Goal: Task Accomplishment & Management: Manage account settings

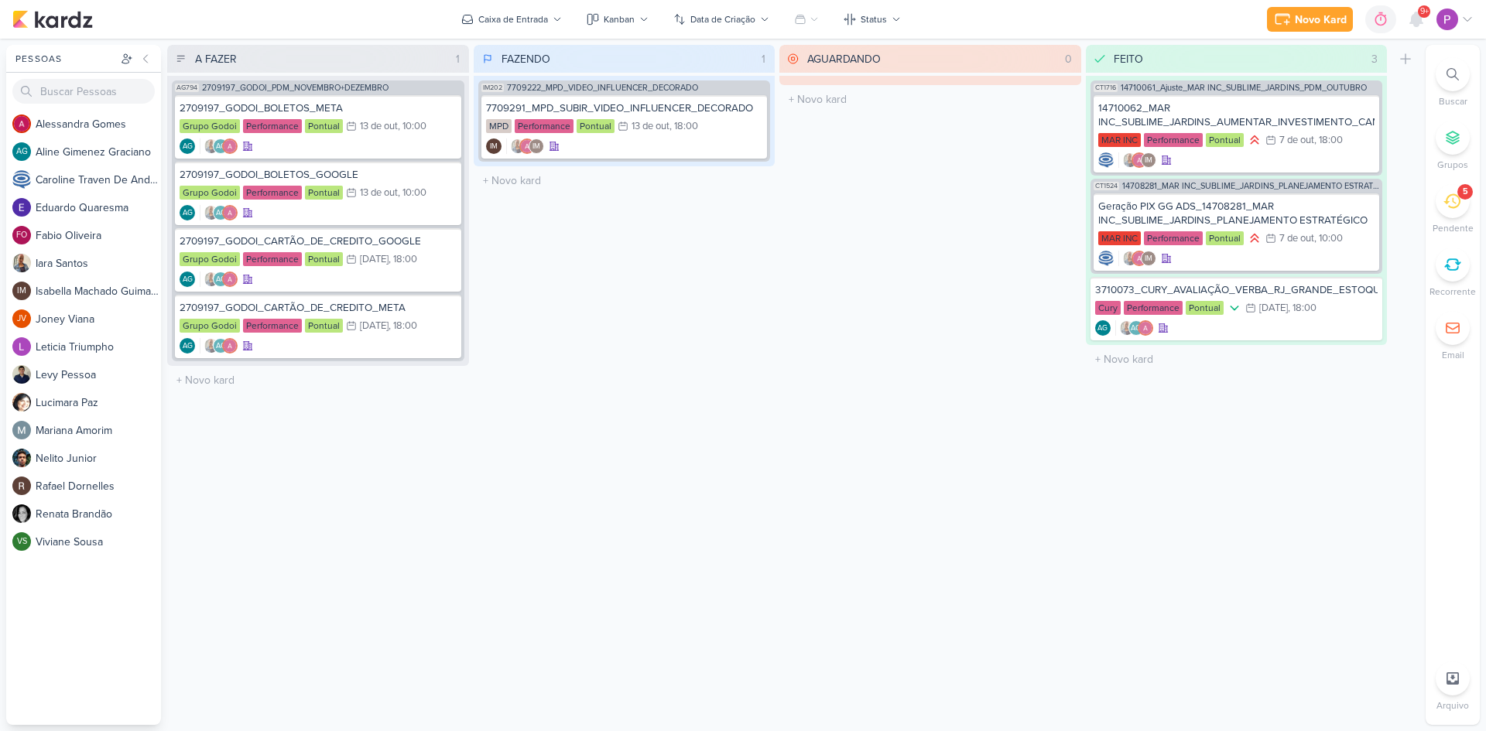
click at [1451, 208] on icon at bounding box center [1451, 201] width 17 height 15
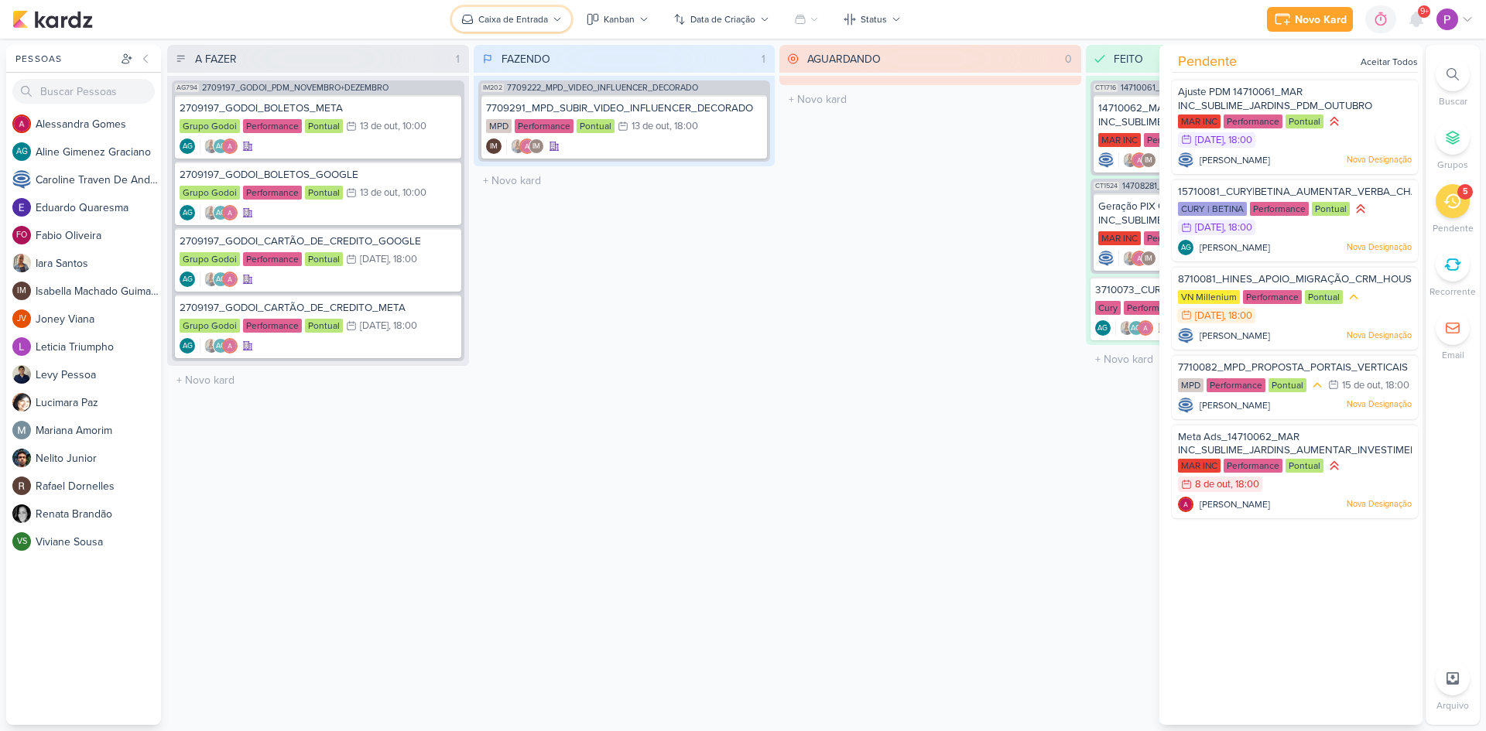
click at [529, 26] on button "Caixa de Entrada" at bounding box center [511, 19] width 119 height 25
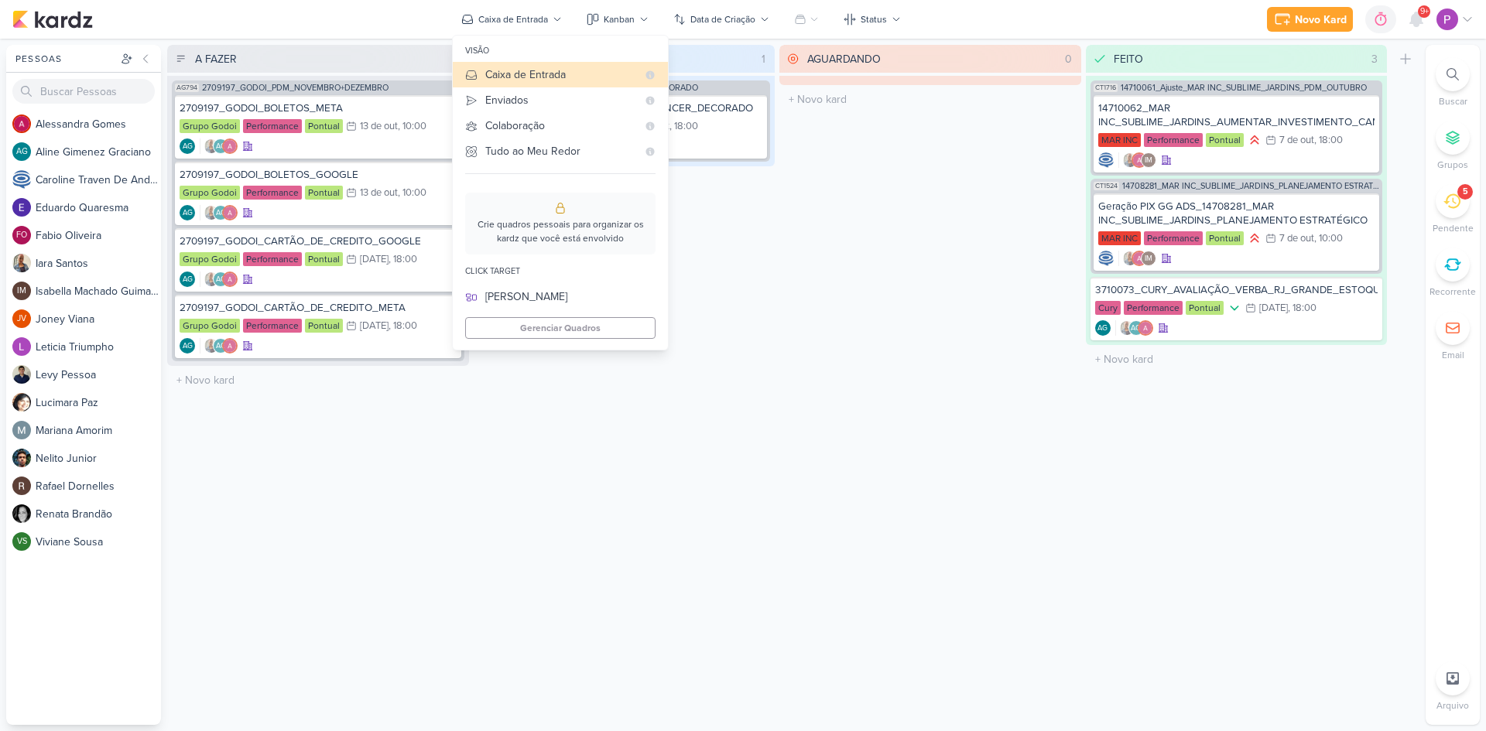
click at [900, 230] on div "AGUARDANDO 0 Mover Para Esquerda Mover Para Direita [GEOGRAPHIC_DATA] O título …" at bounding box center [930, 385] width 302 height 680
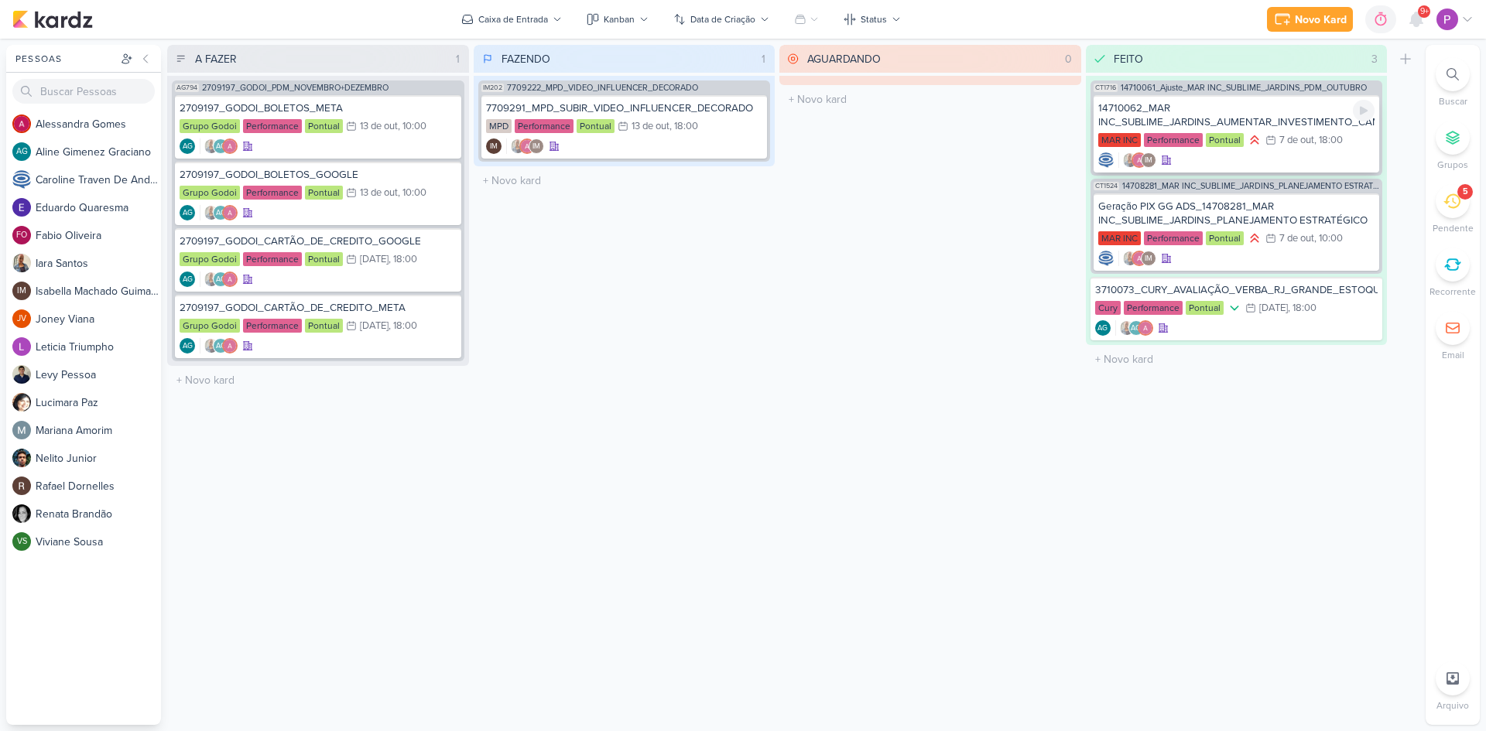
click at [1282, 127] on div "14710062_MAR INC_SUBLIME_JARDINS_AUMENTAR_INVESTIMENTO_CAMPANHA" at bounding box center [1236, 115] width 277 height 28
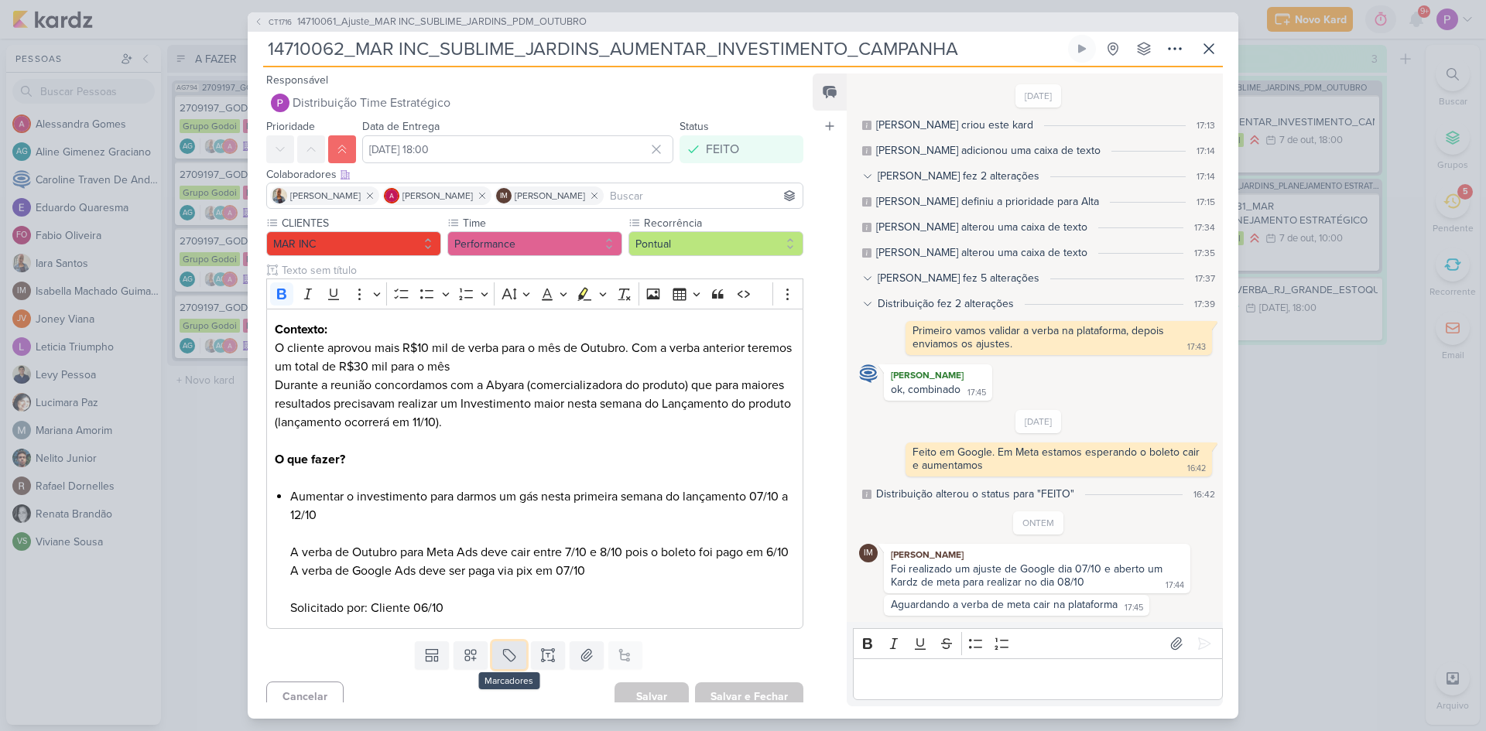
click at [512, 669] on button at bounding box center [509, 656] width 34 height 28
click at [492, 634] on div "QA" at bounding box center [520, 638] width 101 height 16
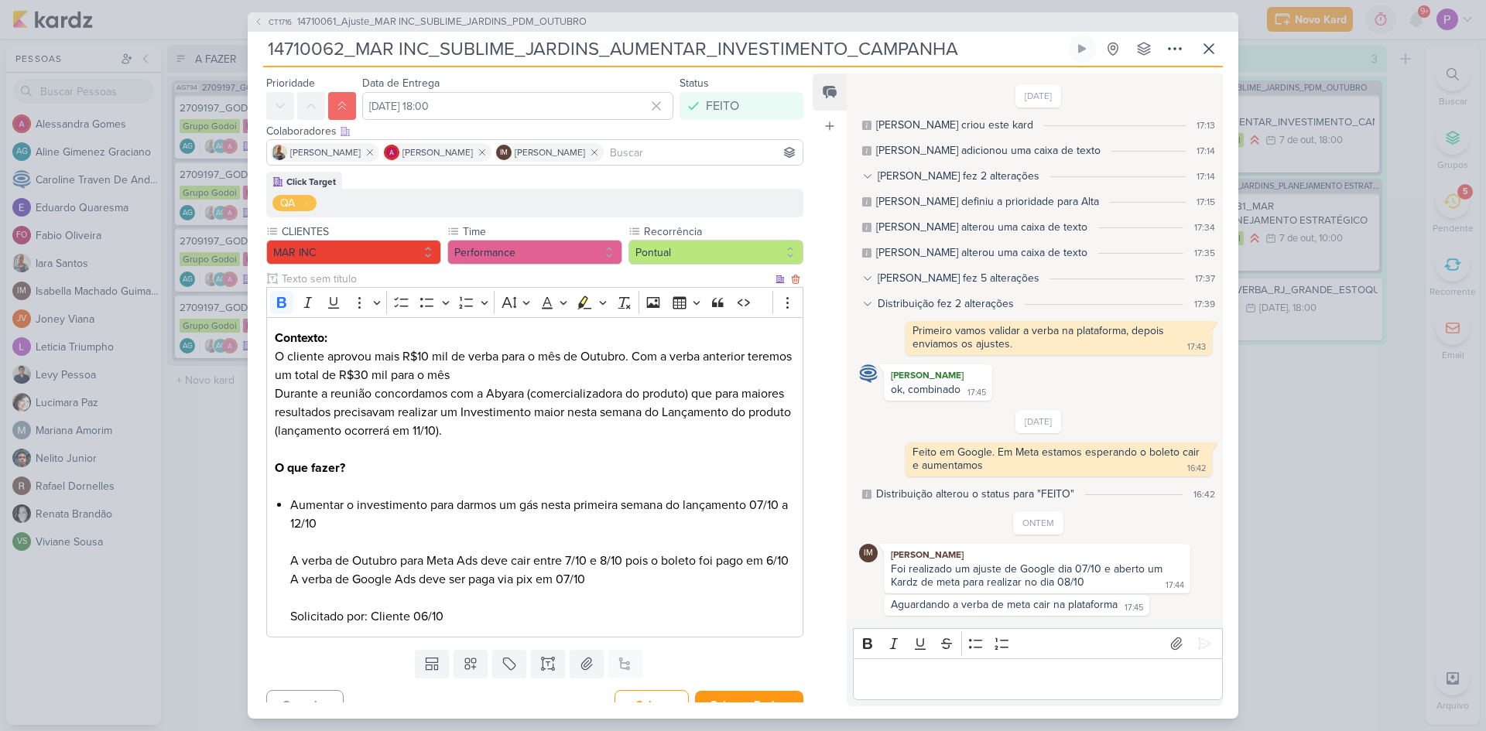
scroll to position [83, 0]
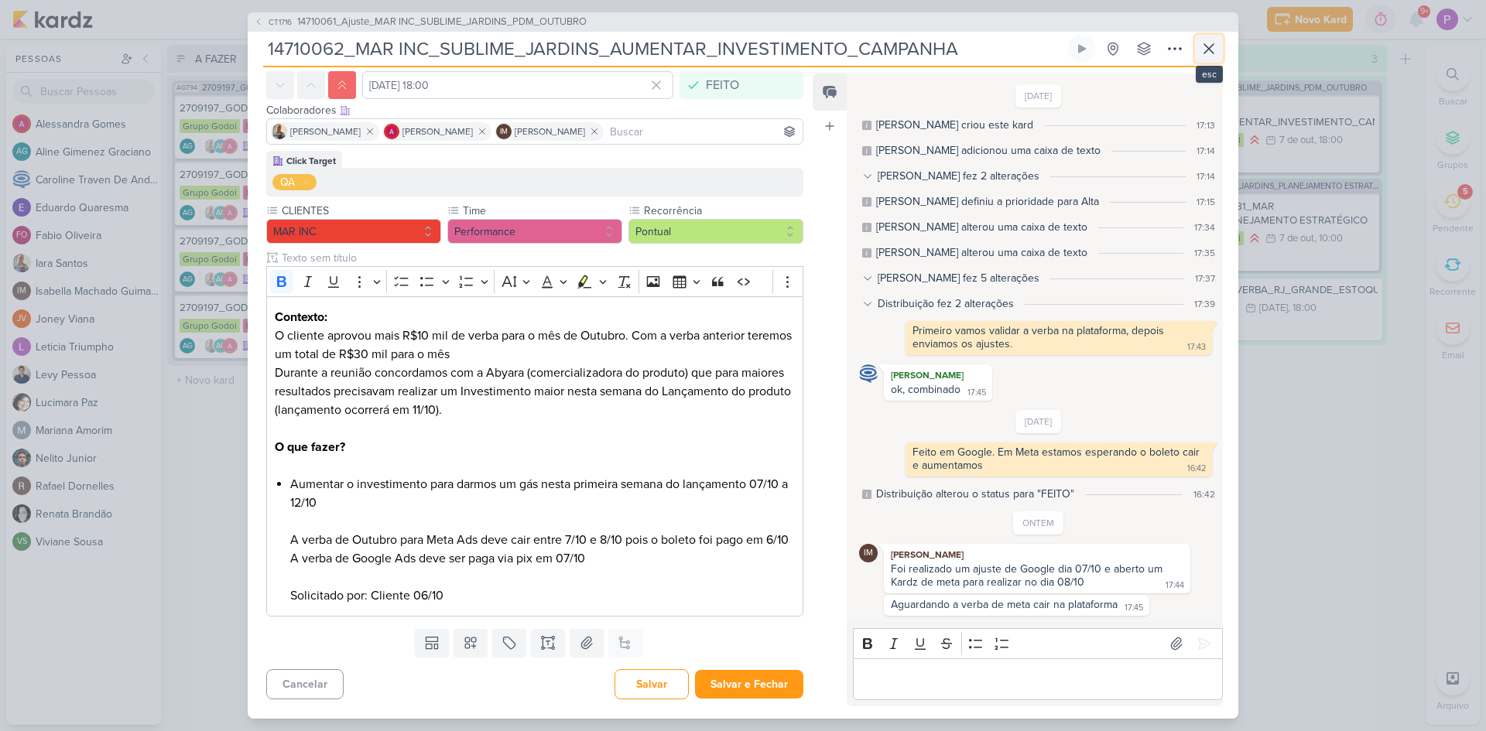
click at [1207, 43] on icon at bounding box center [1209, 48] width 19 height 19
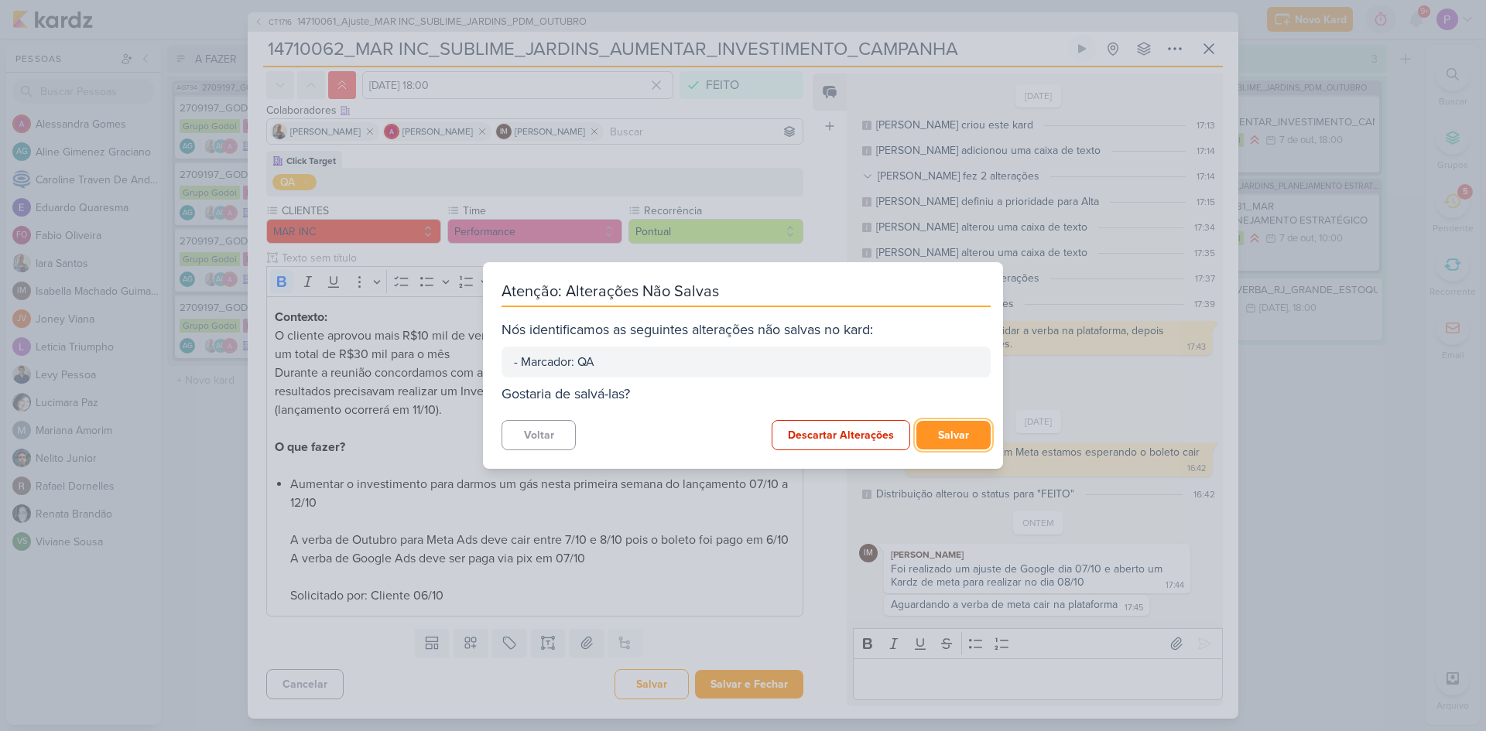
click at [970, 437] on button "Salvar" at bounding box center [953, 435] width 74 height 29
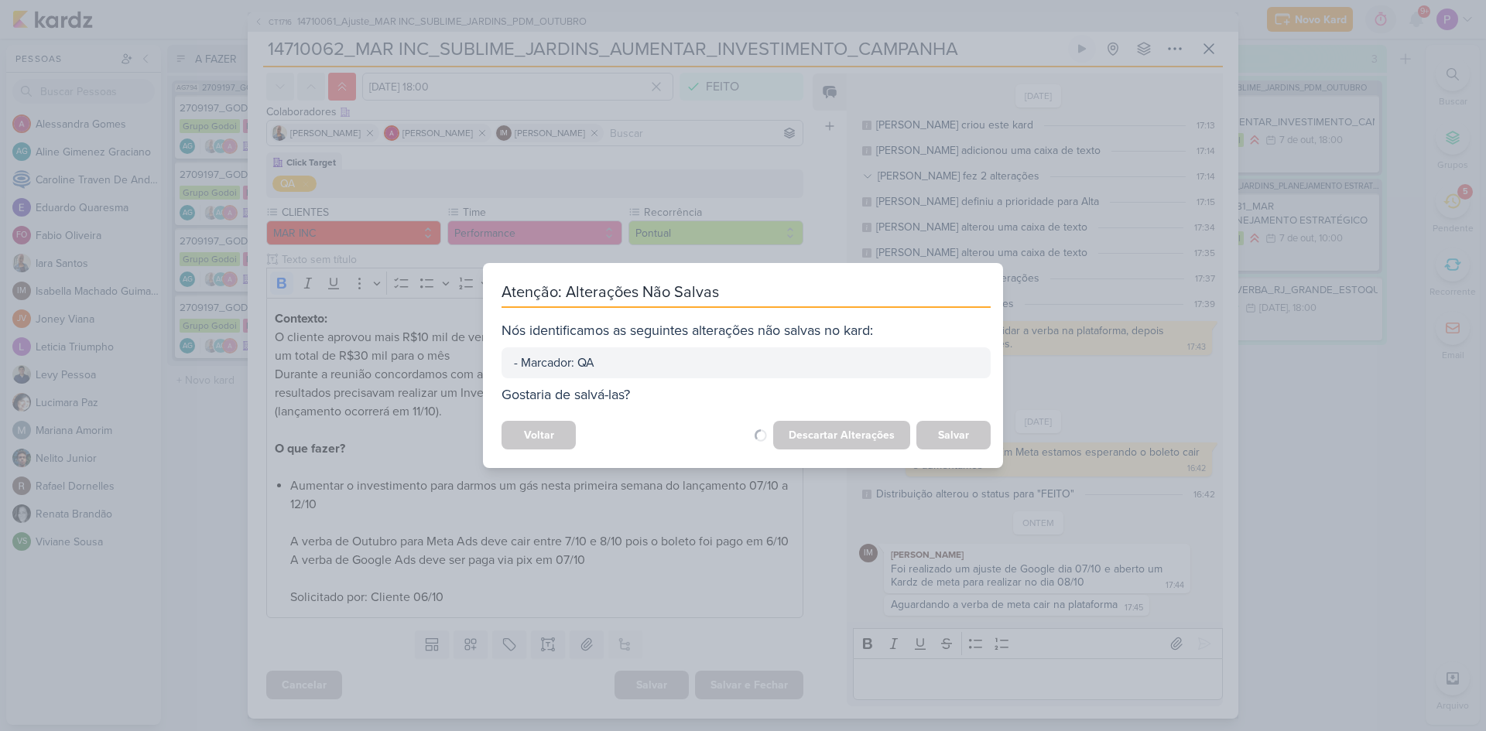
scroll to position [81, 0]
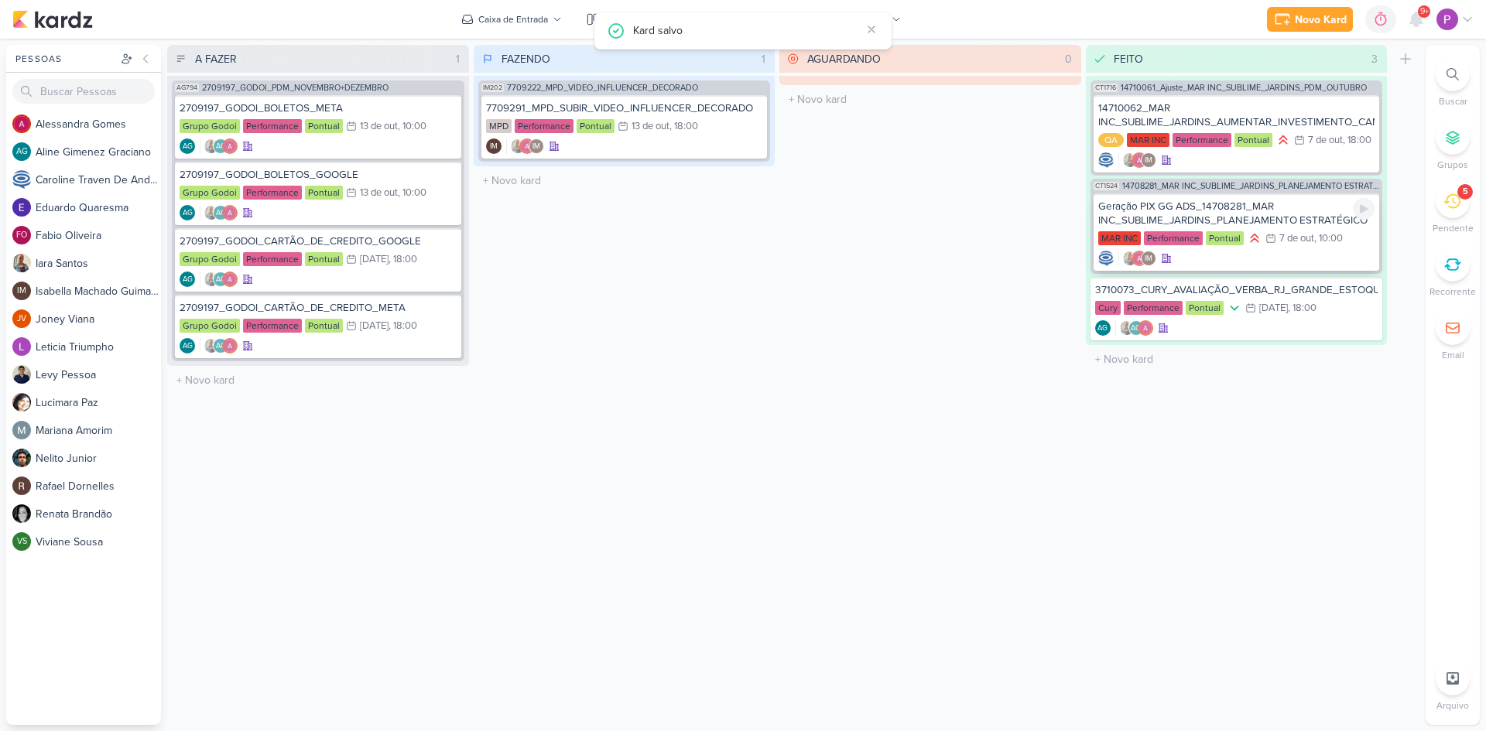
click at [1292, 207] on div "Geração PIX GG ADS_14708281_MAR INC_SUBLIME_JARDINS_PLANEJAMENTO ESTRATÉGICO" at bounding box center [1236, 214] width 277 height 28
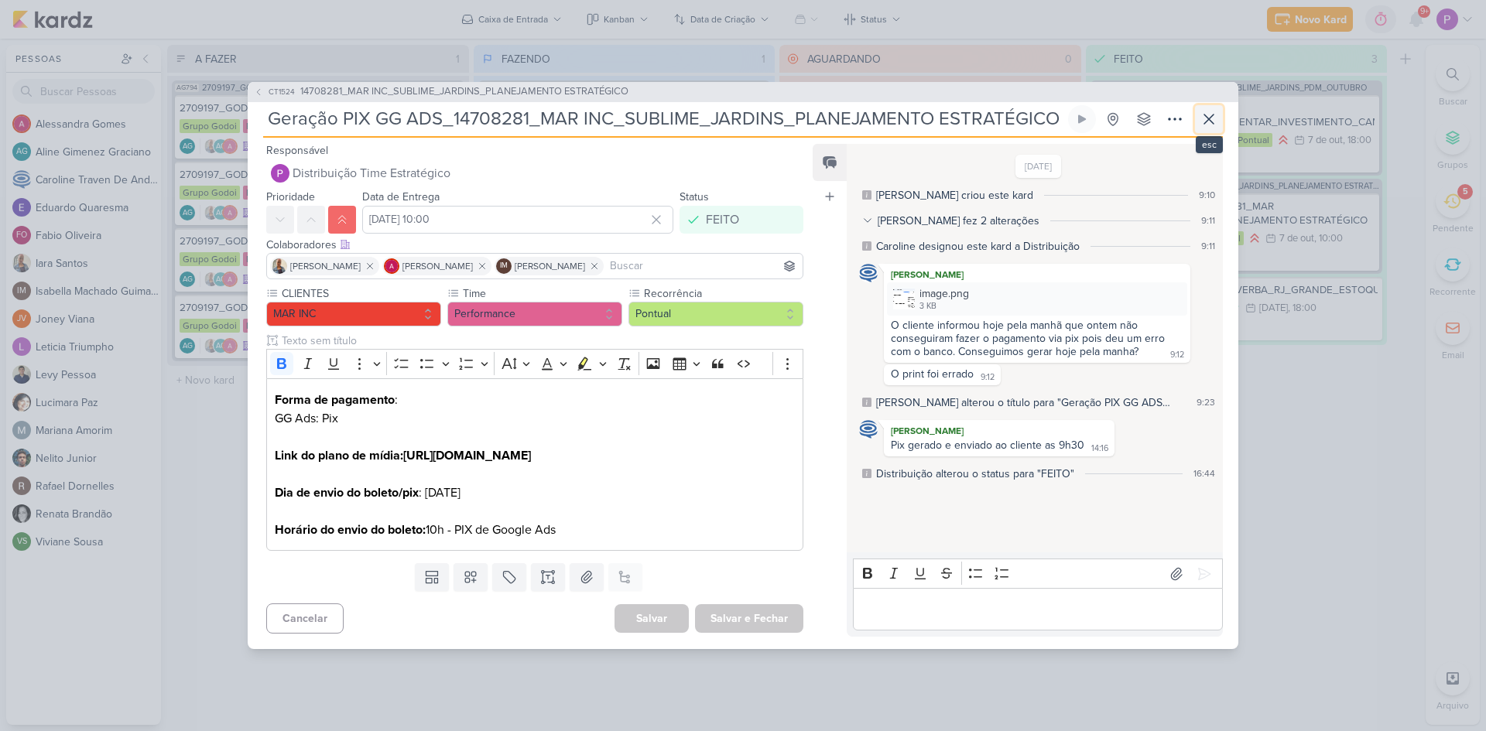
click at [1201, 110] on icon at bounding box center [1209, 119] width 19 height 19
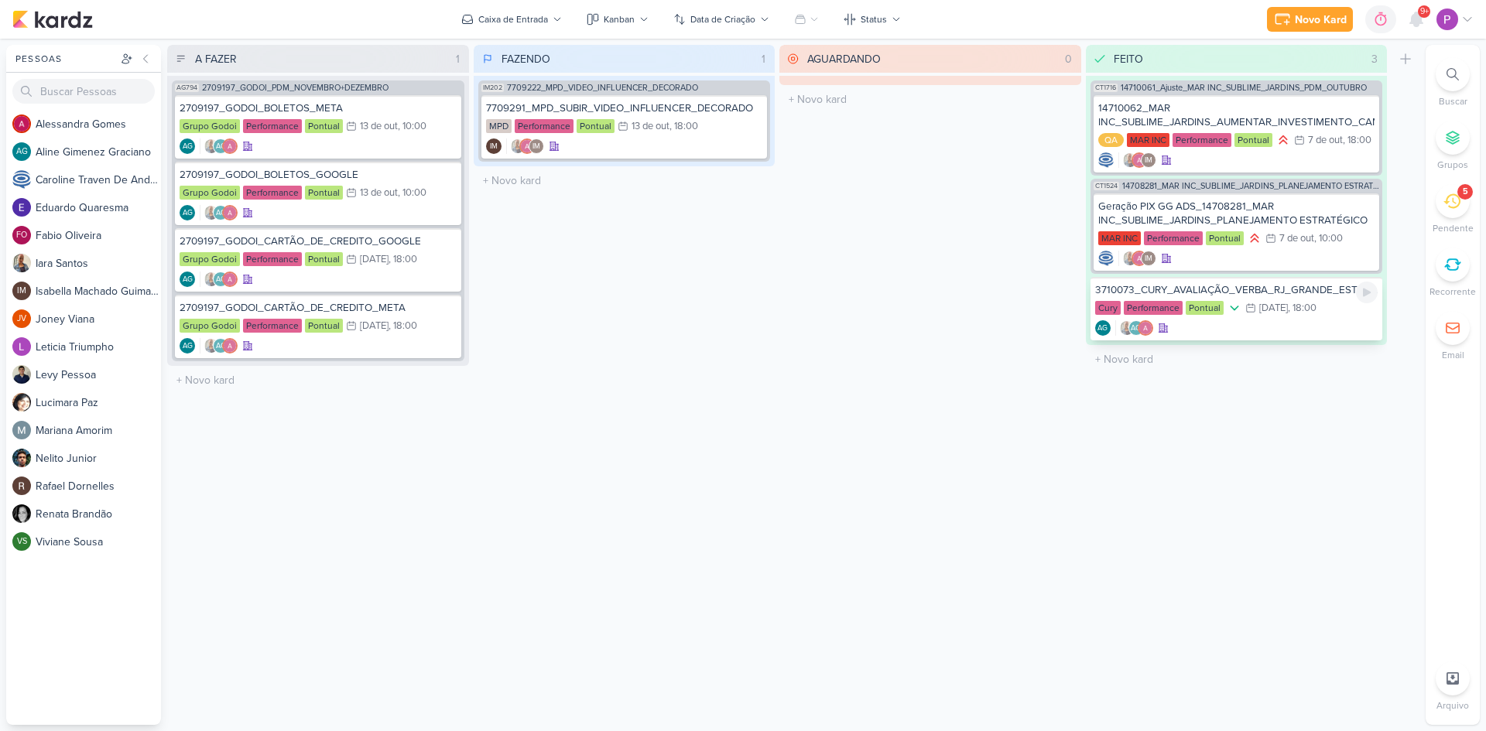
click at [1268, 290] on div "3710073_CURY_AVALIAÇÃO_VERBA_RJ_GRANDE_ESTOQUE_ZONA_OESTE" at bounding box center [1236, 290] width 283 height 14
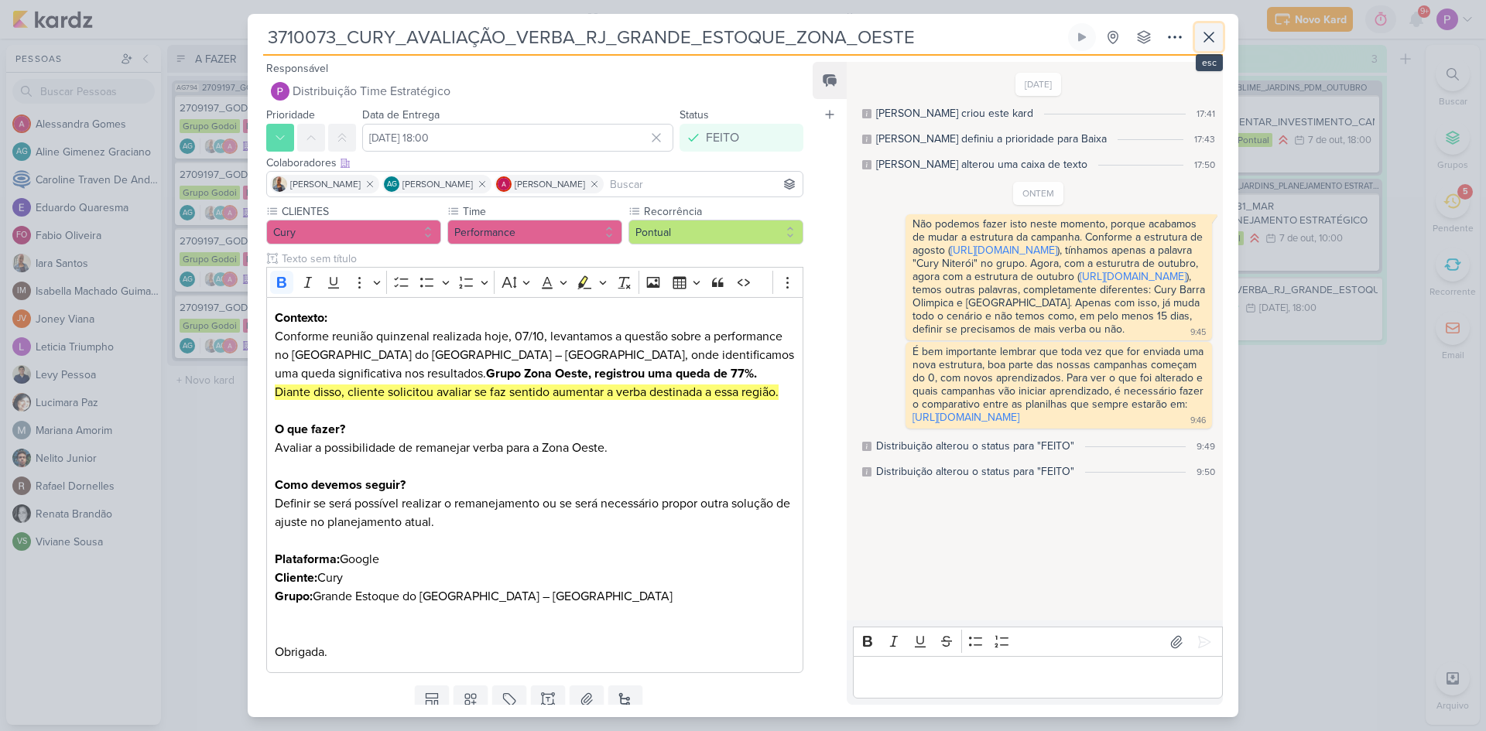
click at [1211, 38] on icon at bounding box center [1209, 37] width 19 height 19
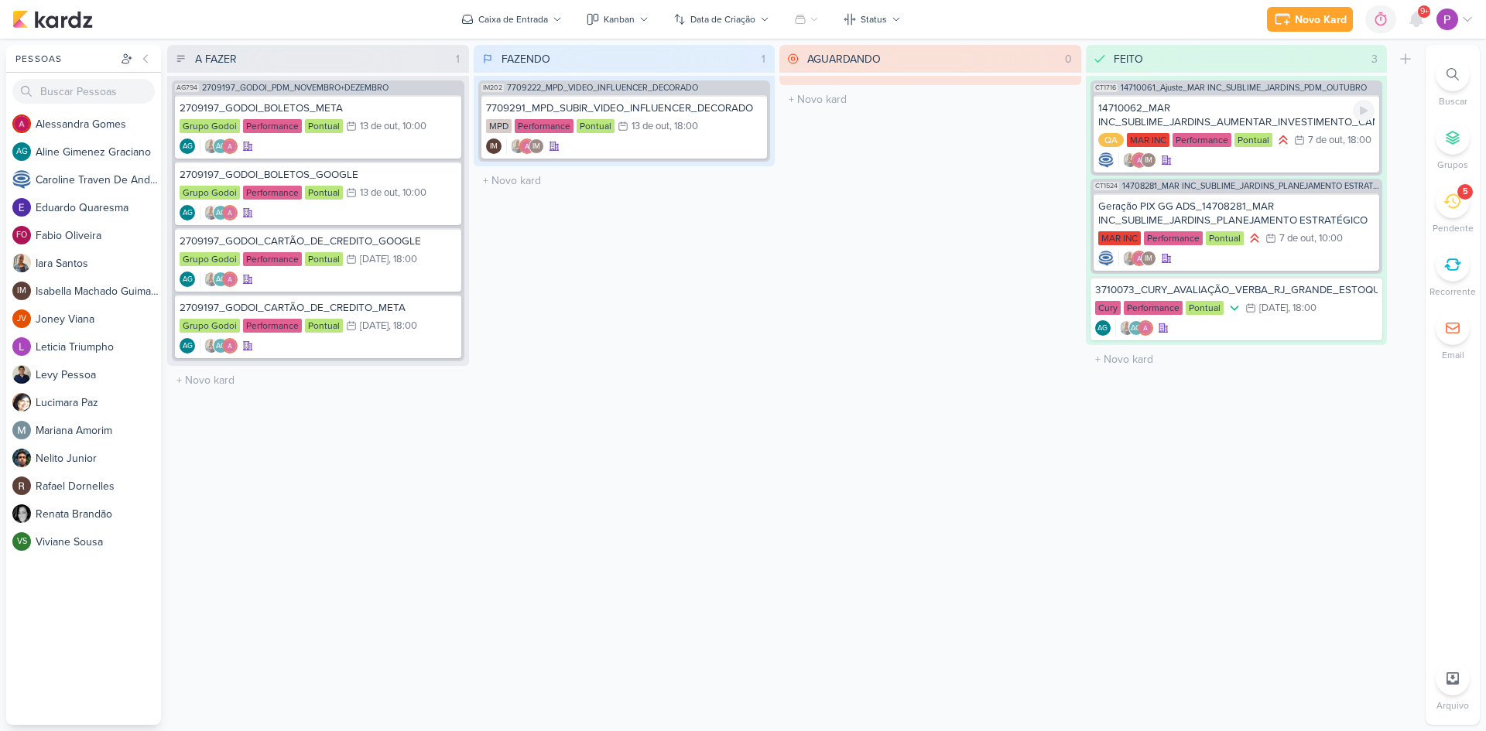
click at [1230, 118] on div "14710062_MAR INC_SUBLIME_JARDINS_AUMENTAR_INVESTIMENTO_CAMPANHA" at bounding box center [1236, 115] width 277 height 28
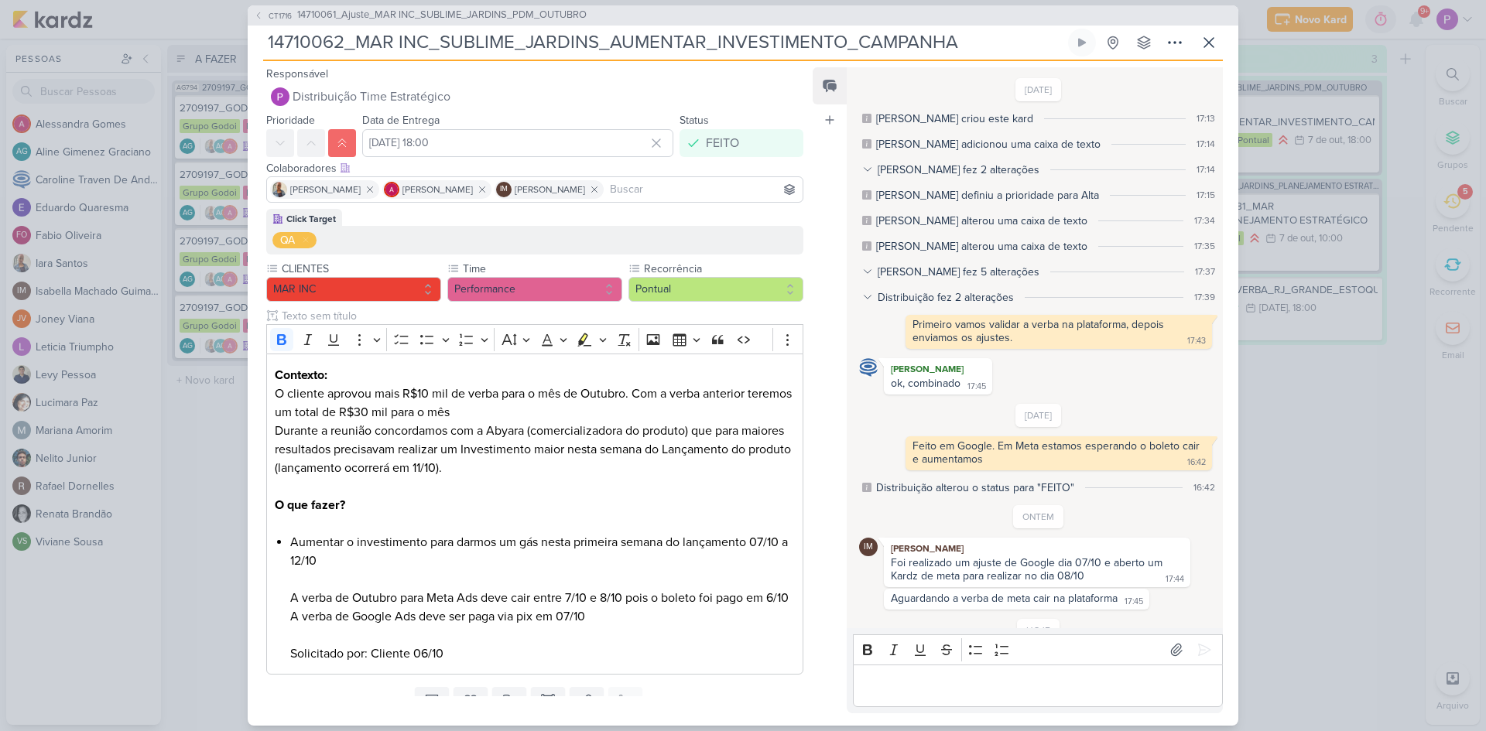
scroll to position [45, 0]
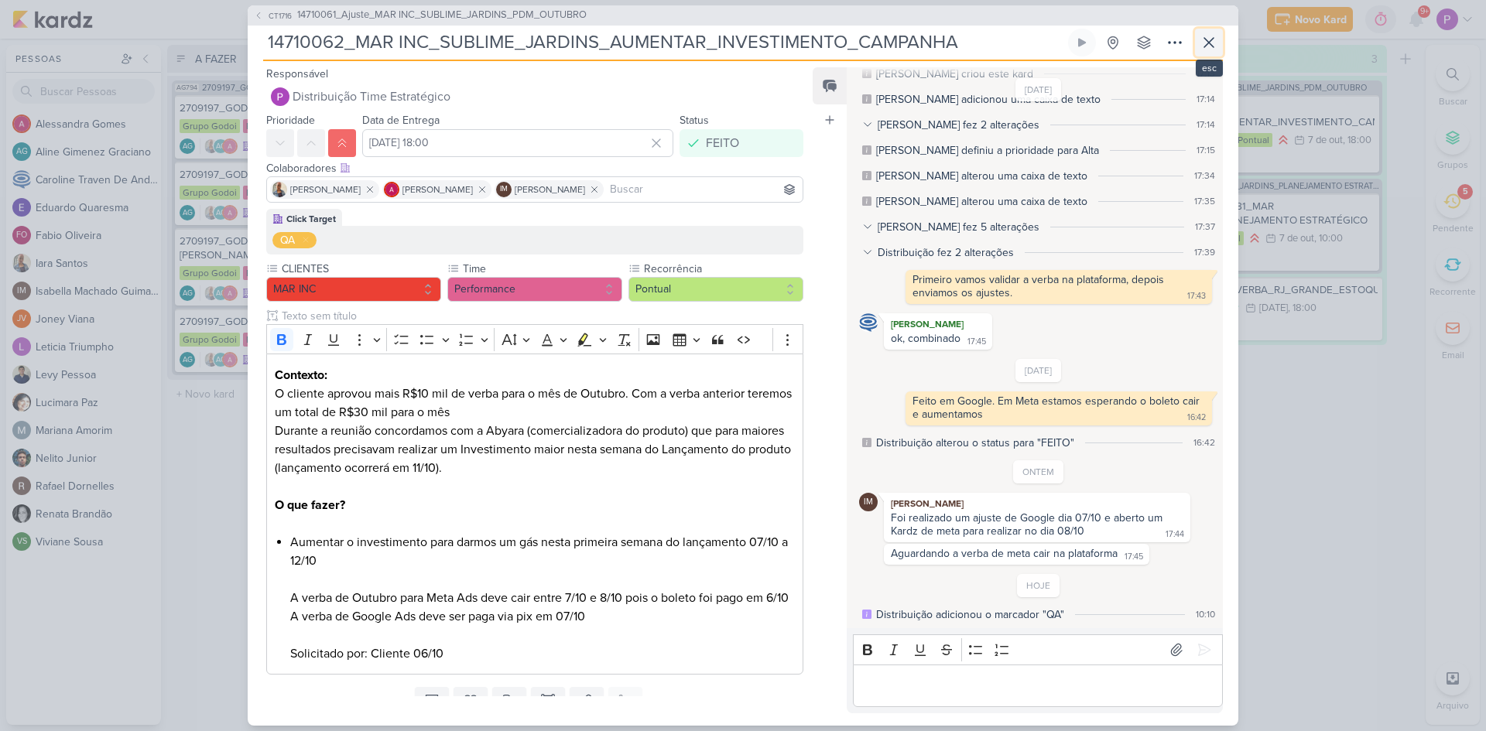
click at [1217, 43] on icon at bounding box center [1209, 42] width 19 height 19
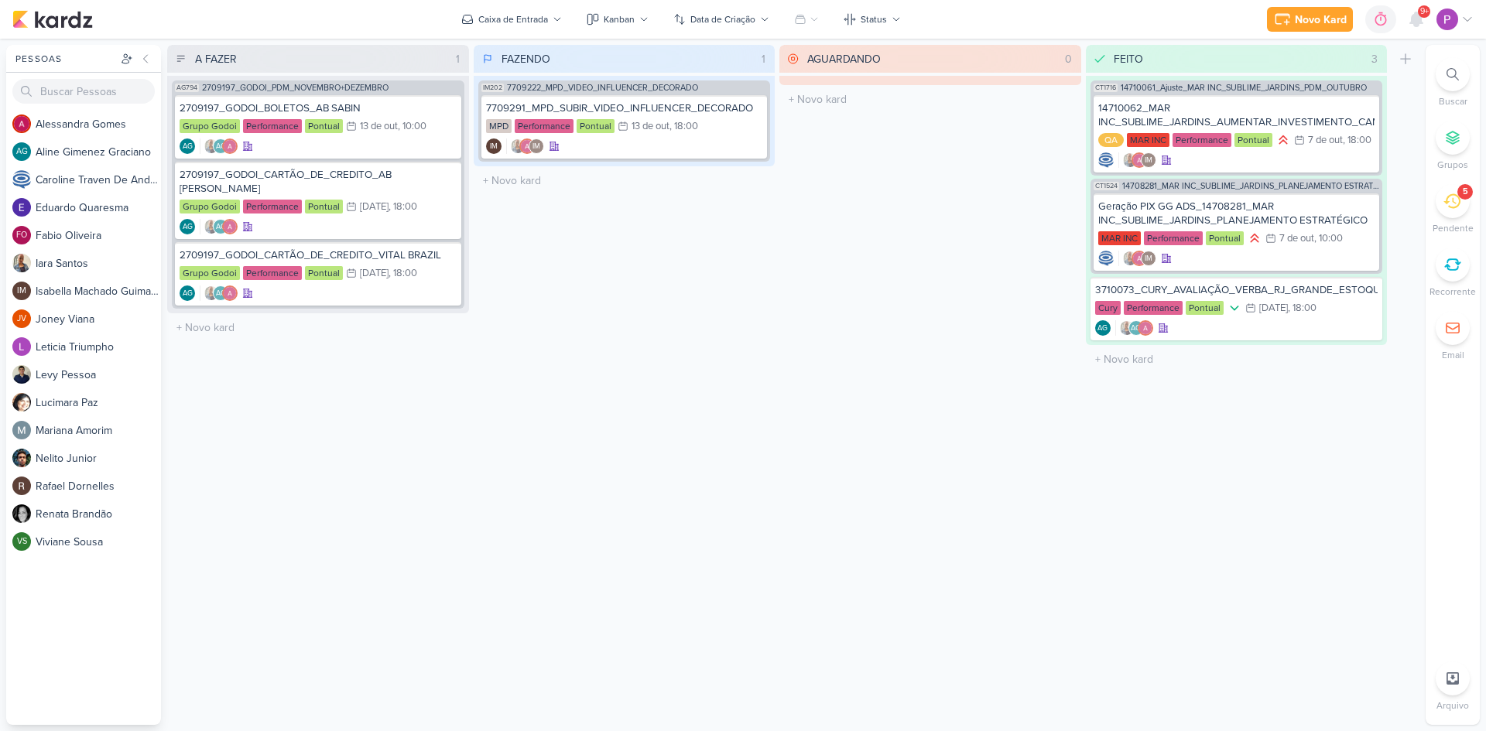
click at [1445, 209] on icon at bounding box center [1451, 201] width 17 height 17
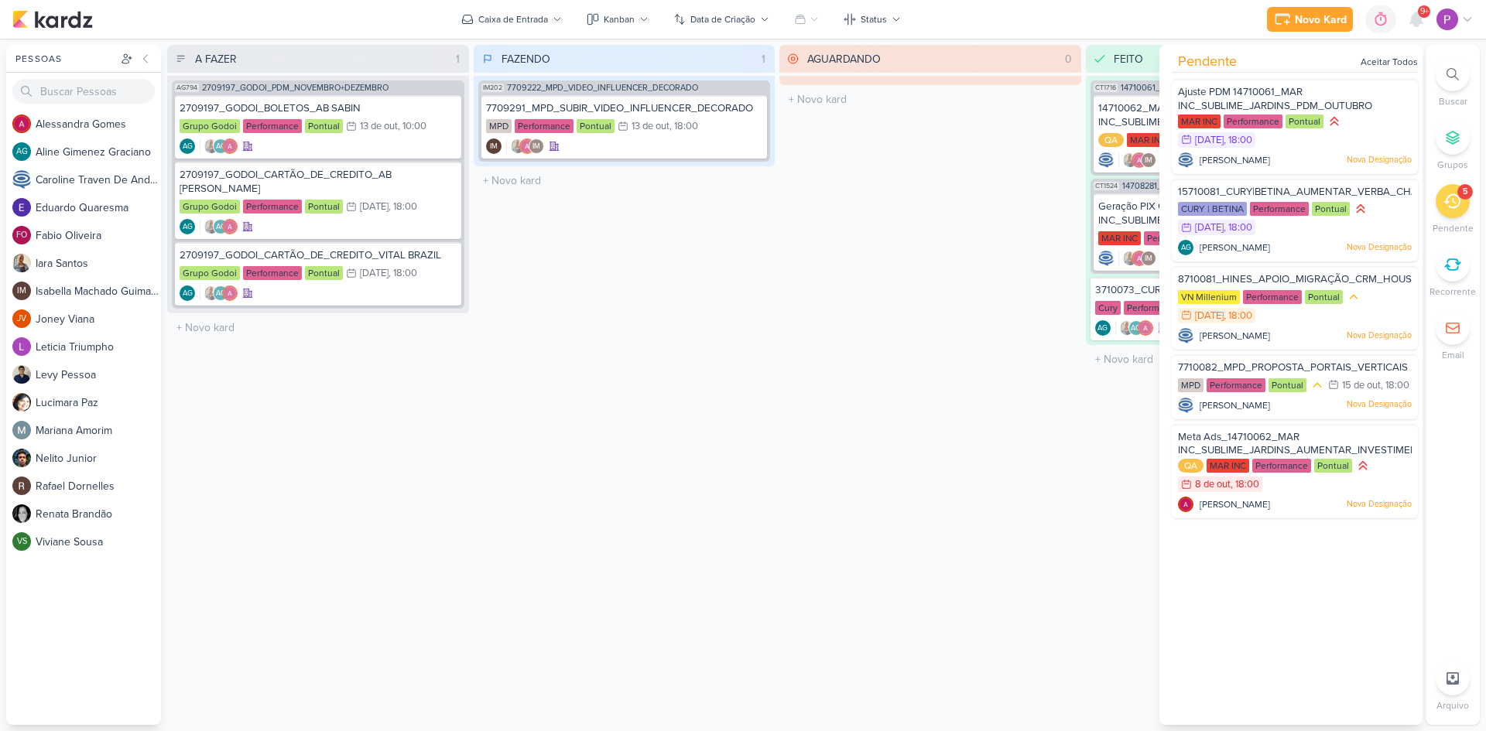
click at [926, 217] on div "AGUARDANDO 0 Mover Para Esquerda Mover Para Direita [GEOGRAPHIC_DATA] O título …" at bounding box center [930, 385] width 302 height 680
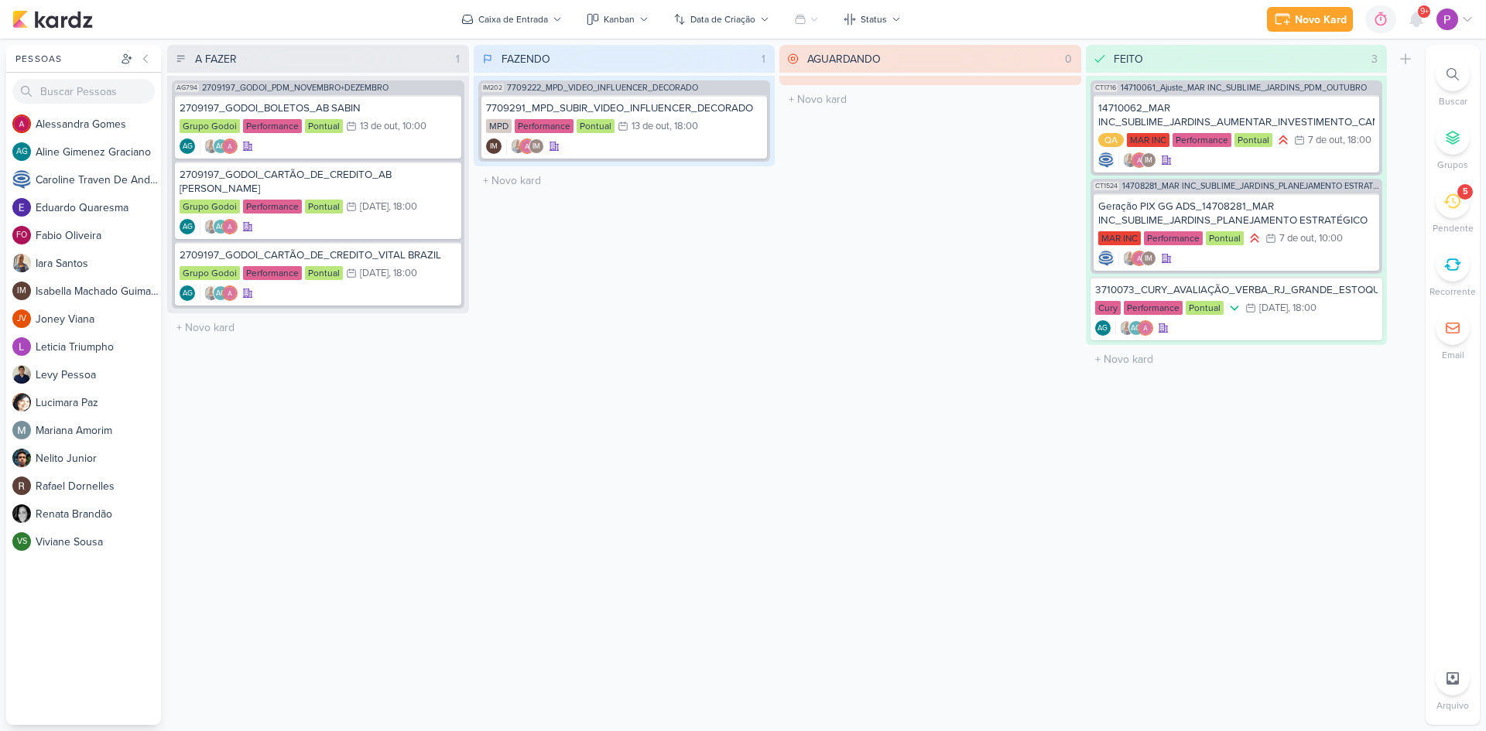
click at [1445, 204] on icon at bounding box center [1451, 201] width 17 height 17
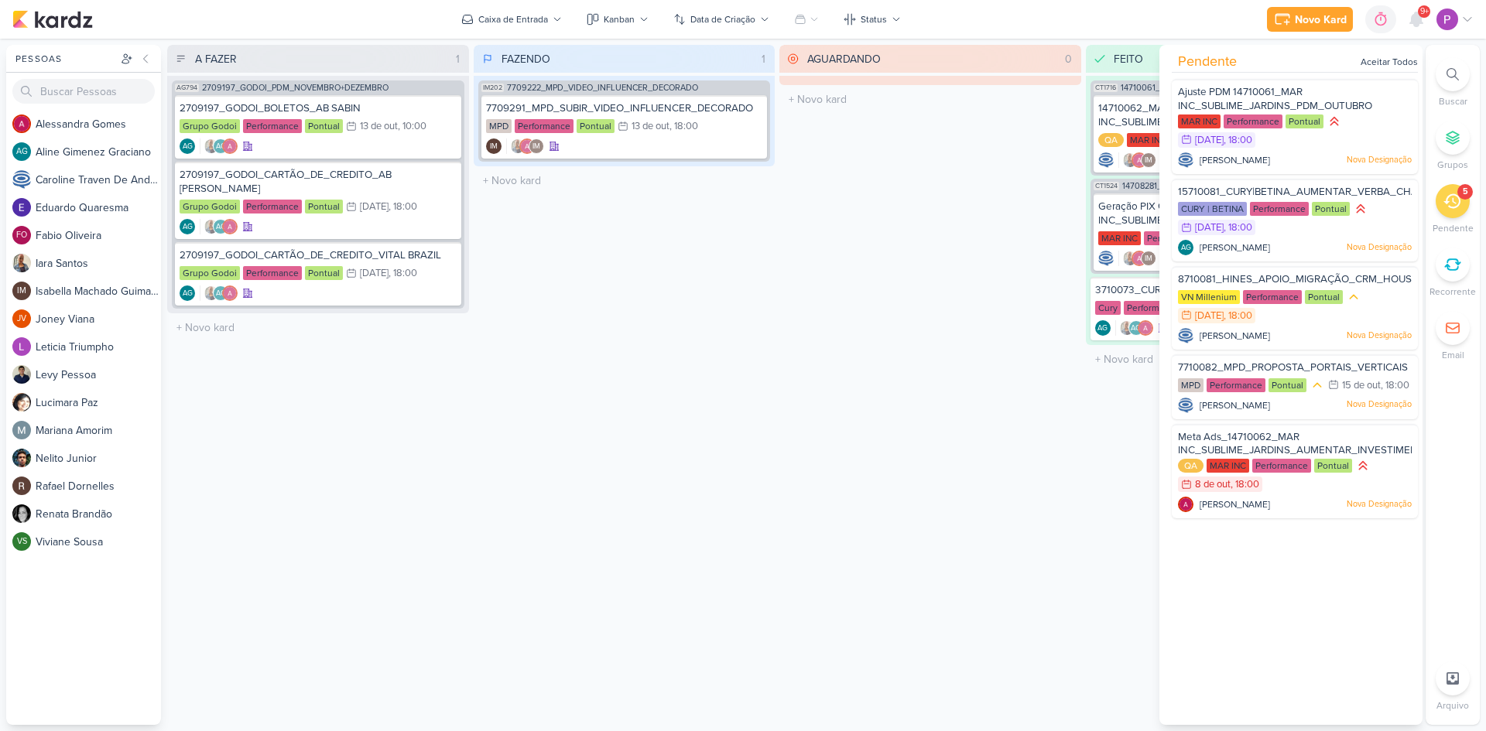
click at [967, 225] on div "AGUARDANDO 0 Mover Para Esquerda Mover Para Direita [GEOGRAPHIC_DATA] O título …" at bounding box center [930, 385] width 302 height 680
